Goal: Find specific page/section: Find specific page/section

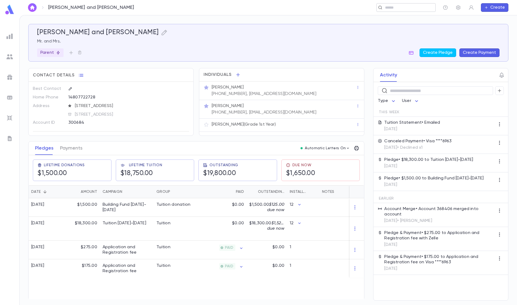
click at [411, 8] on input "text" at bounding box center [404, 7] width 42 height 5
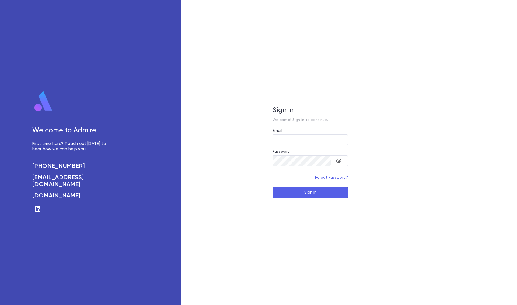
click at [276, 40] on div "Sign in Welcome! Sign in to continue. Email ​ Password ​ Forgot Password? Sign …" at bounding box center [310, 152] width 259 height 305
type input "**********"
click at [301, 190] on button "Sign In" at bounding box center [310, 193] width 75 height 12
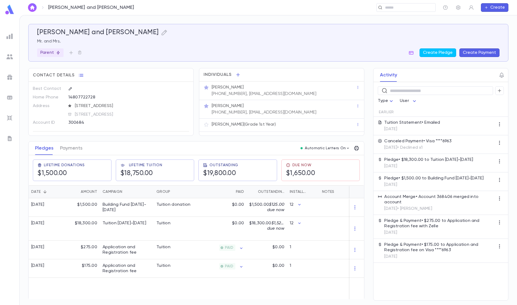
click at [11, 37] on img at bounding box center [9, 36] width 6 height 6
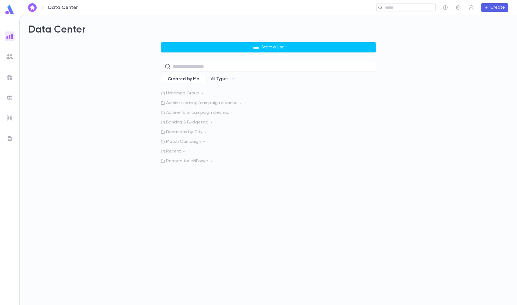
click at [201, 103] on p "Admire cleanup/campaign cleanup" at bounding box center [268, 102] width 215 height 5
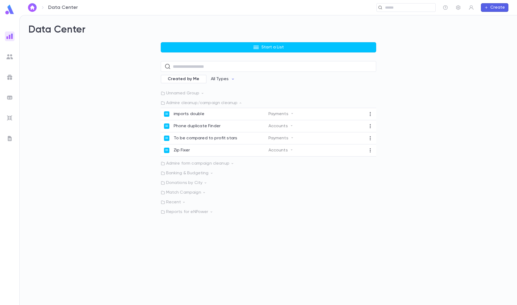
click at [199, 165] on p "Admire form campaign cleanup" at bounding box center [268, 163] width 215 height 5
click at [222, 175] on p "'Admire Form / Zelle Zap - NEW'" at bounding box center [212, 174] width 77 height 5
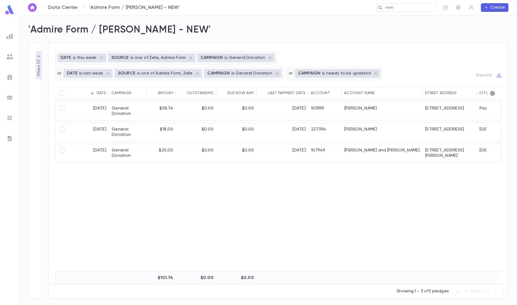
drag, startPoint x: 172, startPoint y: 196, endPoint x: 167, endPoint y: 185, distance: 12.2
click at [172, 195] on div "8/29/2025 General Donation $58.74 $0.00 $0.00 8/29/2025 105959 Feit, Yisrael A …" at bounding box center [333, 192] width 557 height 185
